Goal: Task Accomplishment & Management: Manage account settings

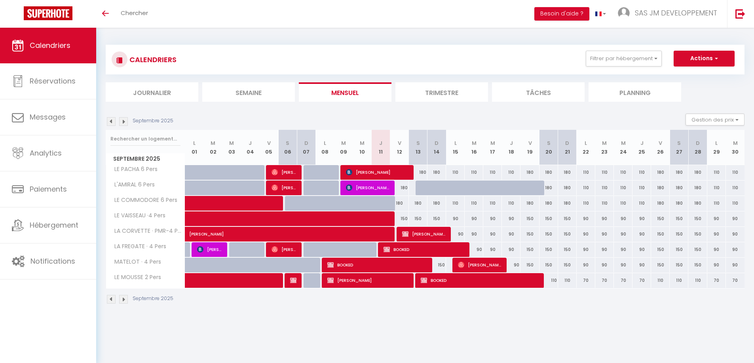
select select
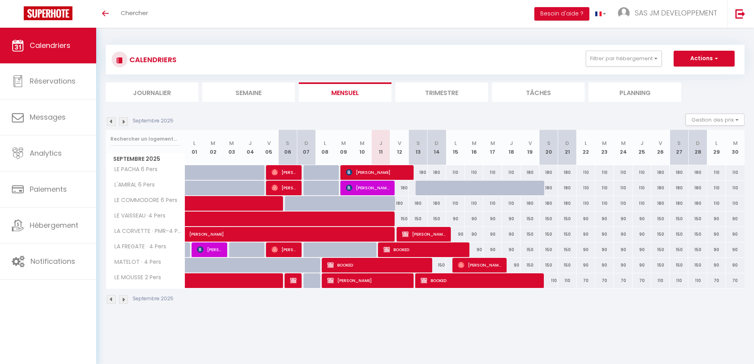
click at [421, 188] on div at bounding box center [425, 188] width 19 height 15
type input "180"
select select "1"
type input "Sam 13 Septembre 2025"
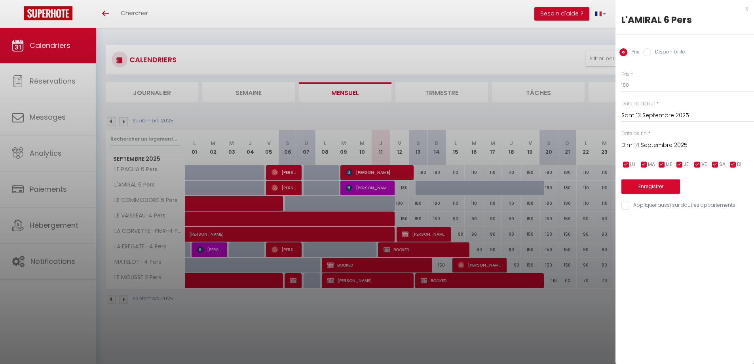
click at [660, 147] on input "Dim 14 Septembre 2025" at bounding box center [688, 145] width 133 height 10
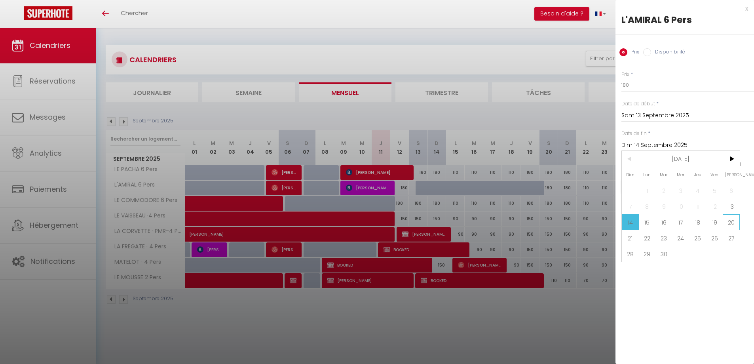
click at [732, 222] on span "20" at bounding box center [731, 222] width 17 height 16
type input "Sam 20 Septembre 2025"
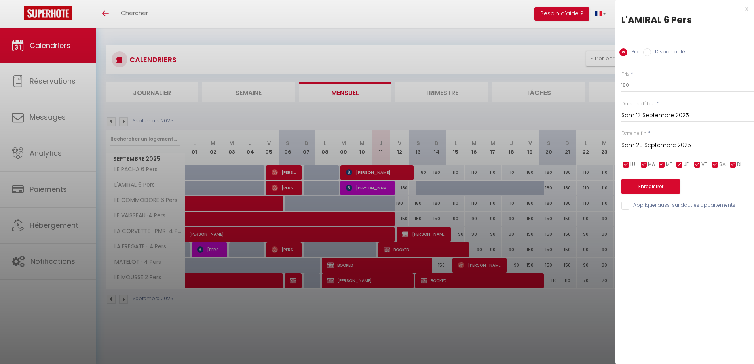
click at [646, 52] on input "Disponibilité" at bounding box center [647, 52] width 8 height 8
radio input "true"
radio input "false"
click at [648, 186] on button "Enregistrer" at bounding box center [651, 187] width 59 height 14
